Goal: Information Seeking & Learning: Learn about a topic

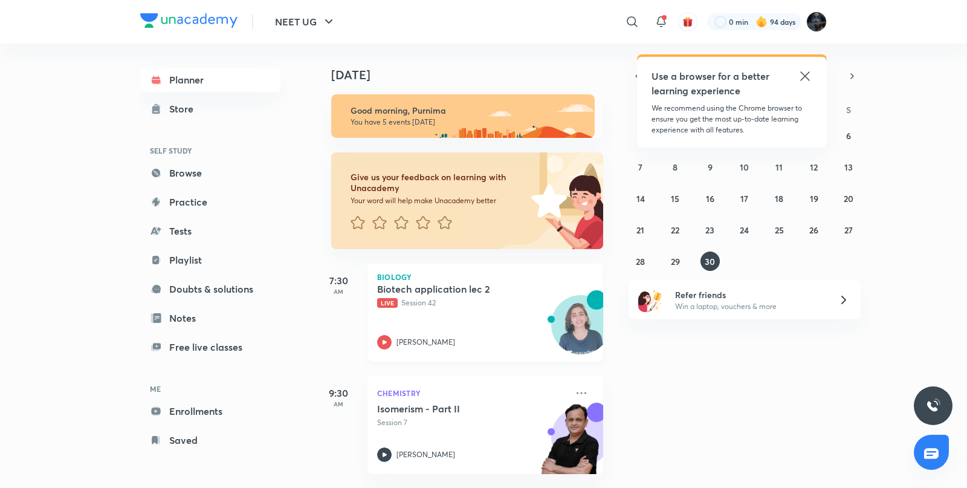
click at [384, 336] on icon at bounding box center [384, 342] width 15 height 15
